Goal: Information Seeking & Learning: Learn about a topic

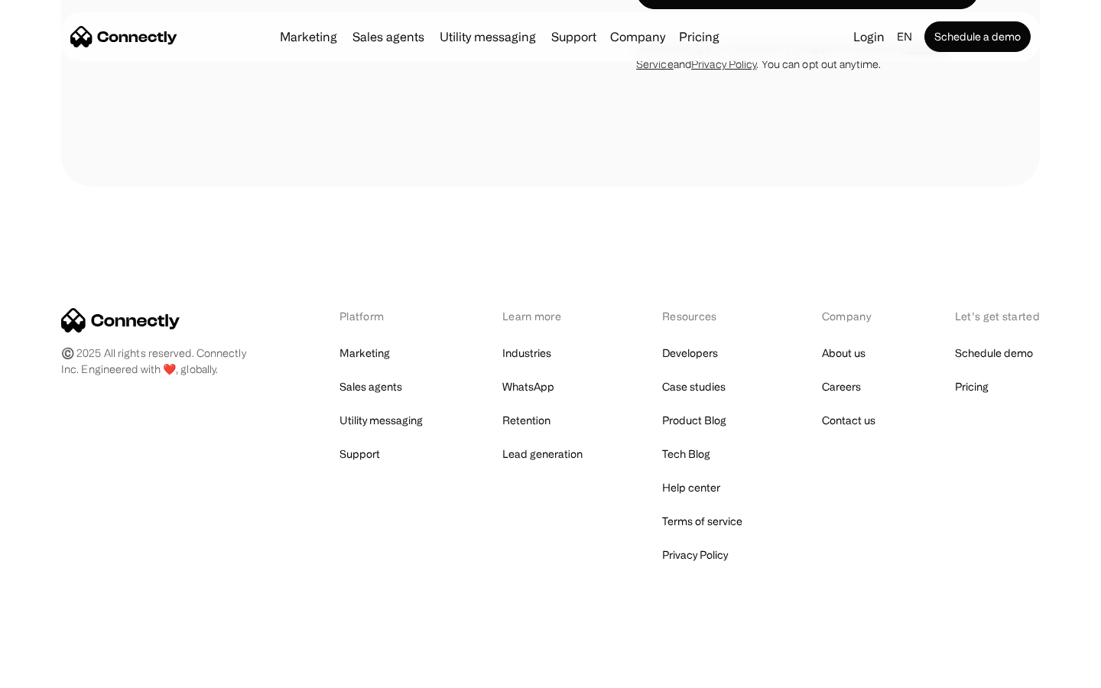
scroll to position [4335, 0]
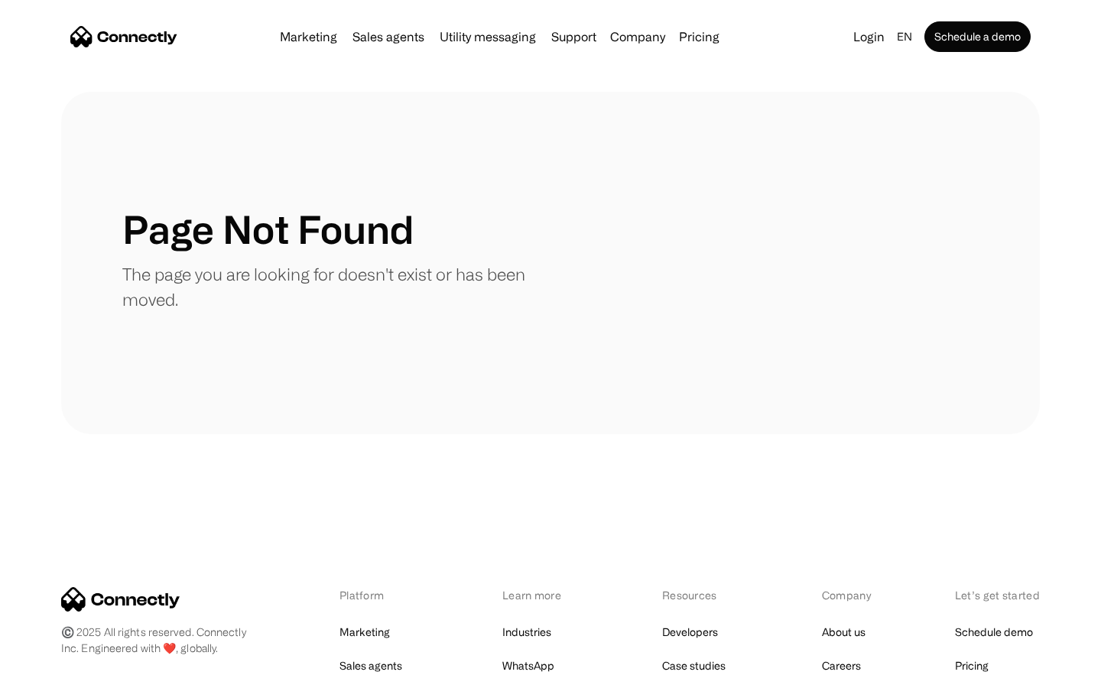
scroll to position [279, 0]
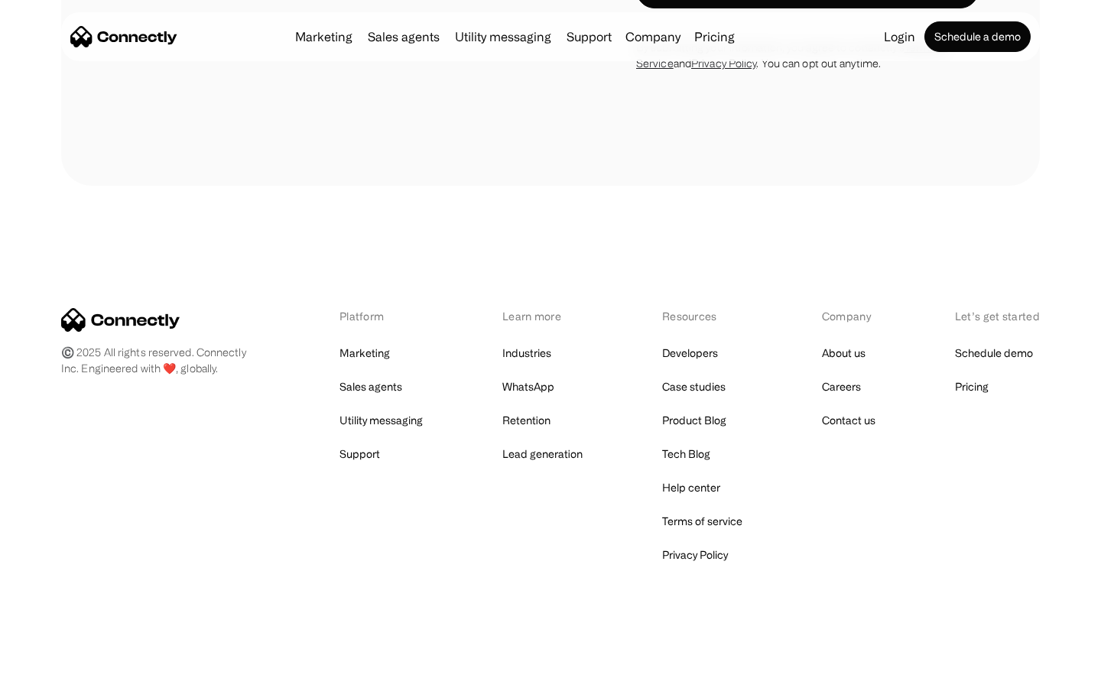
scroll to position [1624, 0]
